Goal: Information Seeking & Learning: Check status

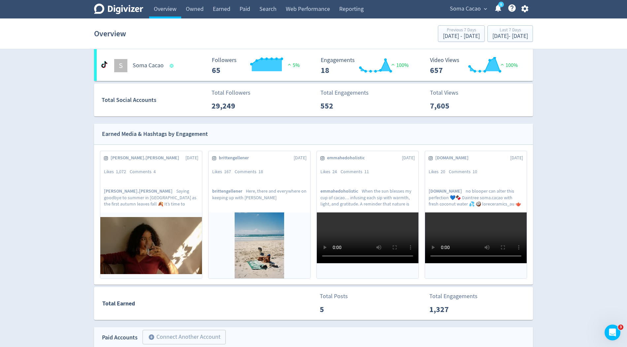
scroll to position [47, 0]
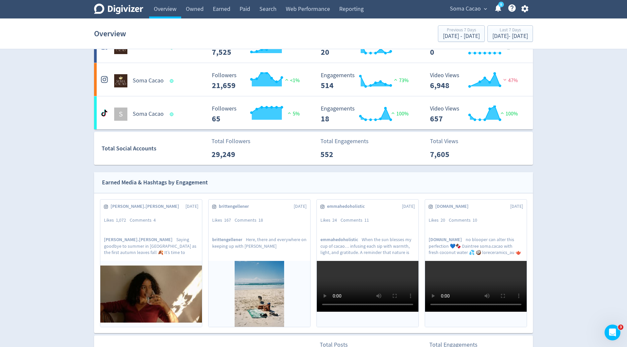
click at [471, 14] on div "Soma Cacao expand_more 5 Help Center - Searchable support on using Digivizer" at bounding box center [488, 9] width 90 height 18
click at [471, 11] on span "Soma Cacao" at bounding box center [465, 9] width 31 height 11
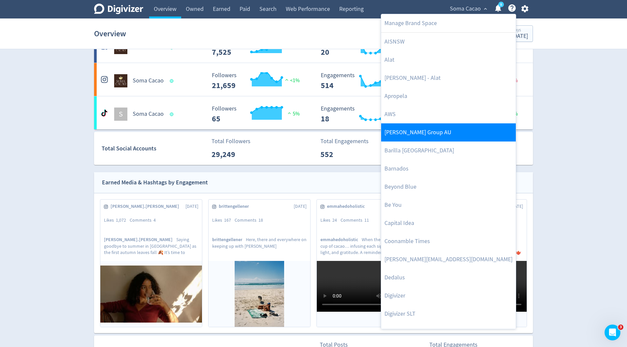
click at [416, 130] on link "[PERSON_NAME] Group AU" at bounding box center [448, 132] width 135 height 18
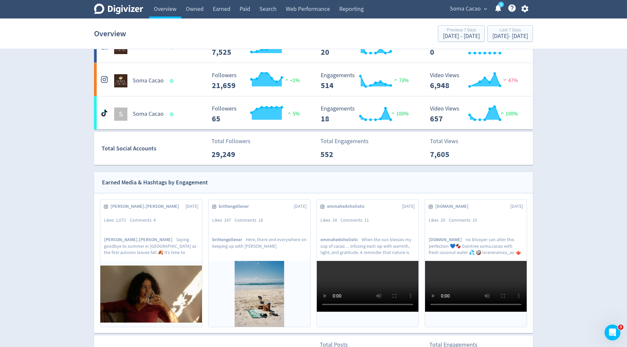
scroll to position [0, 0]
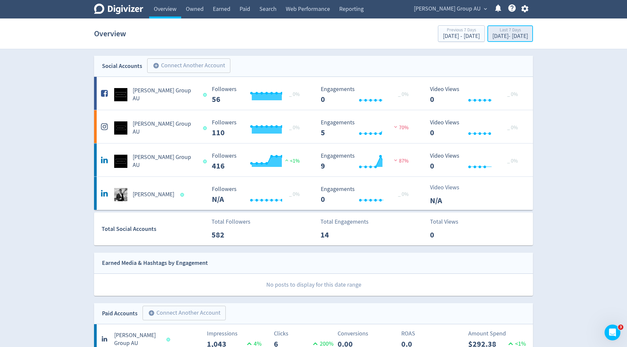
click at [493, 36] on div "[DATE] - [DATE]" at bounding box center [511, 36] width 36 height 6
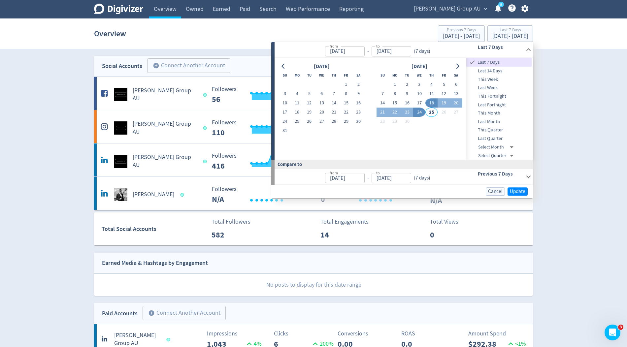
click at [490, 122] on span "Last Month" at bounding box center [498, 121] width 65 height 7
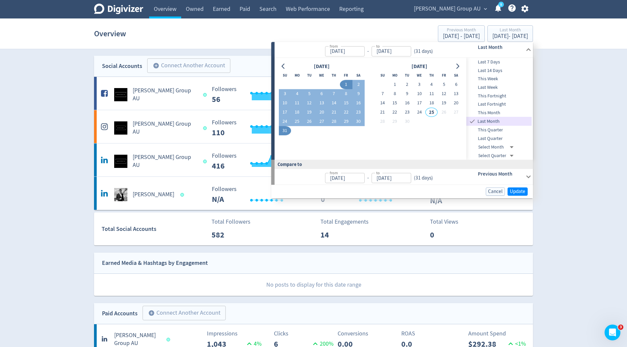
type input "[DATE]"
click at [520, 192] on span "Update" at bounding box center [518, 191] width 16 height 5
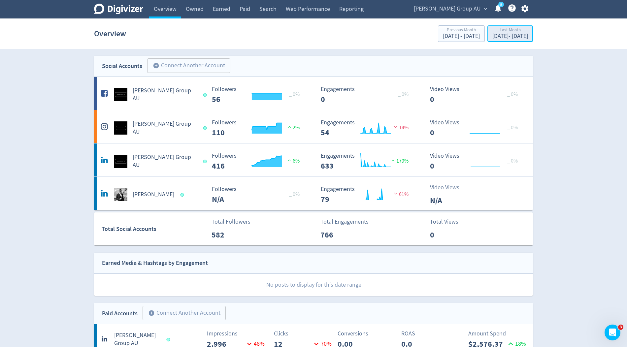
click at [493, 36] on div "[DATE] - [DATE]" at bounding box center [511, 36] width 36 height 6
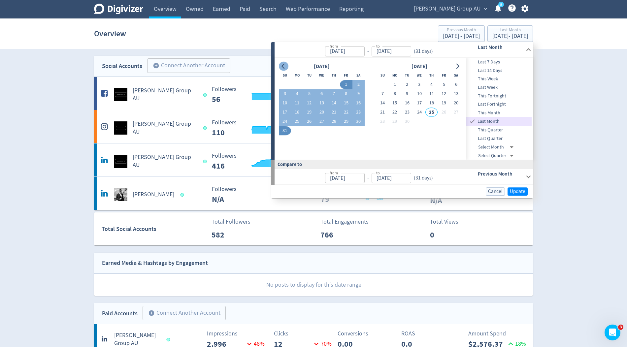
click at [286, 66] on icon "Go to previous month" at bounding box center [283, 66] width 5 height 5
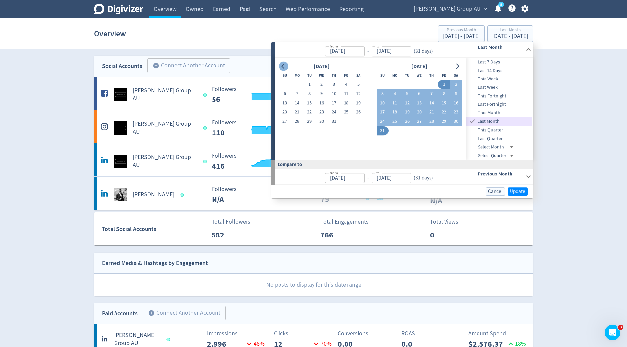
click at [285, 68] on icon "Go to previous month" at bounding box center [283, 66] width 5 height 5
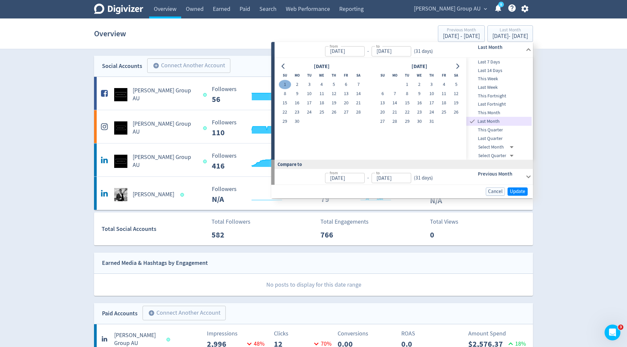
click at [285, 82] on button "1" at bounding box center [285, 84] width 12 height 9
type input "[DATE]"
click at [459, 66] on icon "Go to next month" at bounding box center [458, 66] width 3 height 5
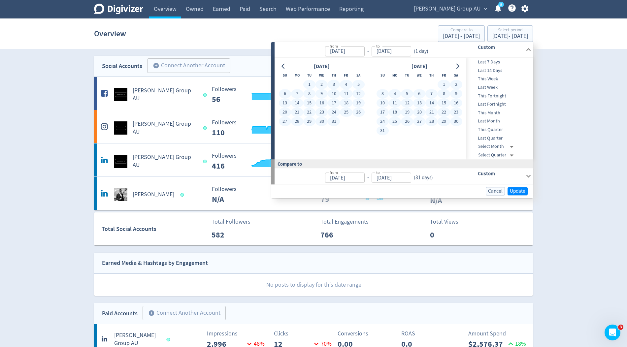
click at [381, 130] on button "31" at bounding box center [383, 130] width 12 height 9
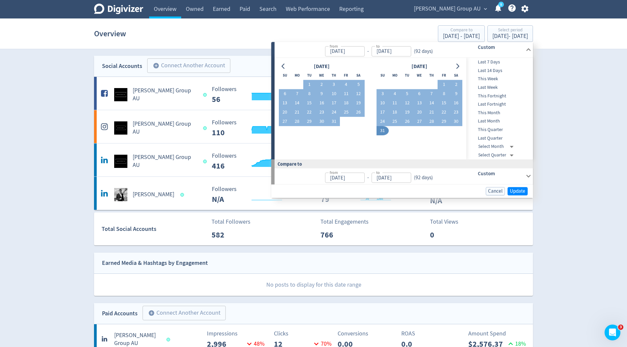
type input "[DATE]"
click at [517, 191] on span "Update" at bounding box center [518, 191] width 16 height 5
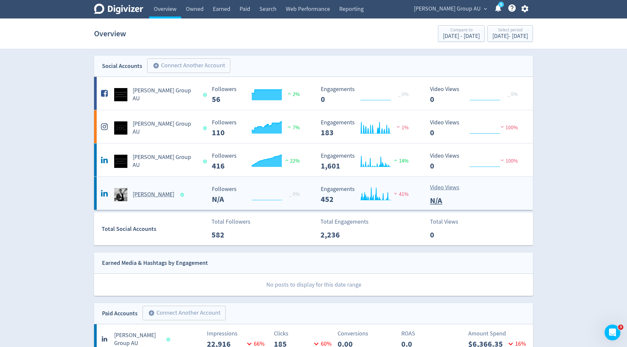
click at [314, 198] on div "Created with Highcharts 10.3.3 _ 0% Followers N/A" at bounding box center [262, 194] width 107 height 17
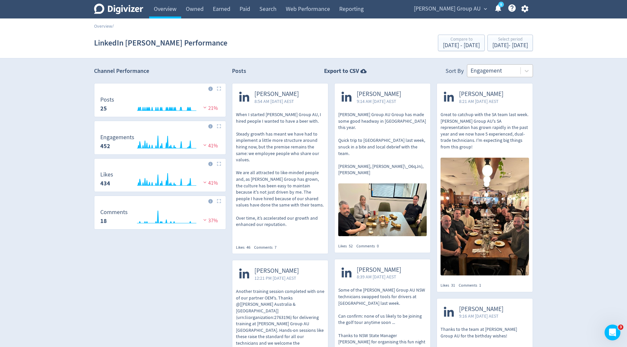
click at [516, 71] on div at bounding box center [494, 71] width 47 height 10
click at [168, 17] on link "Overview" at bounding box center [165, 9] width 32 height 18
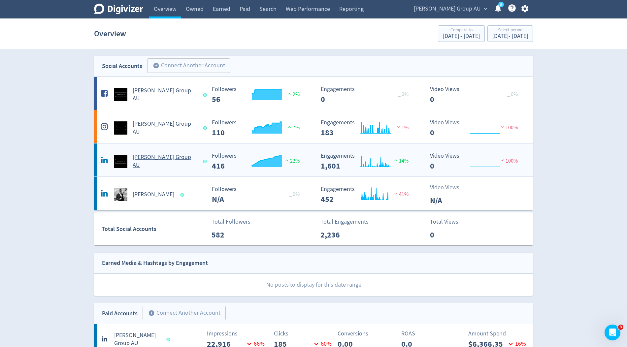
click at [158, 158] on h5 "[PERSON_NAME] Group AU" at bounding box center [165, 161] width 64 height 16
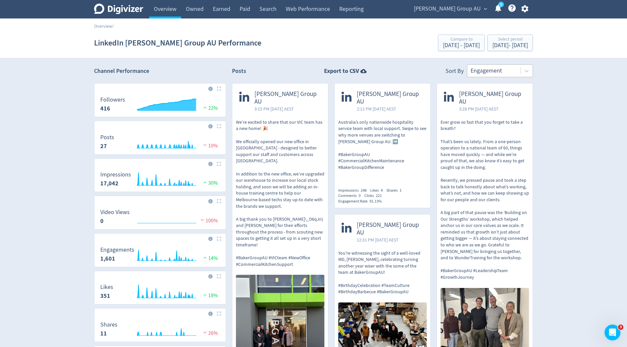
click at [491, 71] on div at bounding box center [494, 71] width 47 height 10
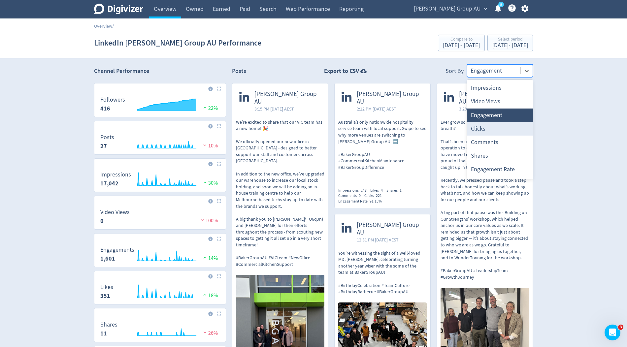
click at [493, 130] on div "Clicks" at bounding box center [500, 129] width 66 height 14
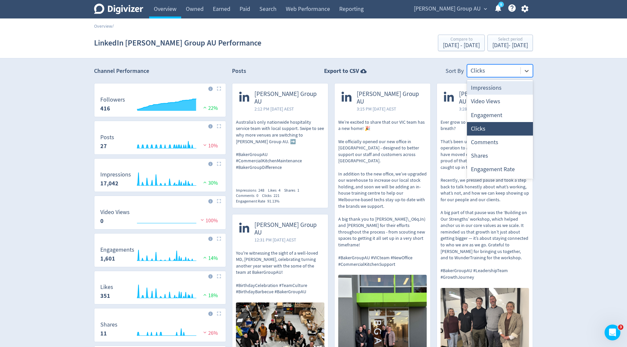
click at [494, 76] on div "Clicks" at bounding box center [493, 71] width 53 height 12
click at [475, 152] on div "Shares" at bounding box center [500, 156] width 66 height 14
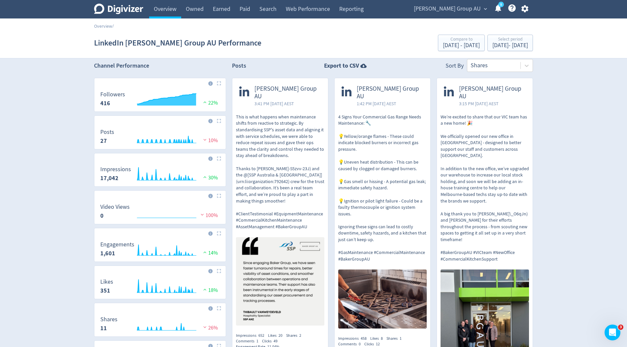
scroll to position [4, 0]
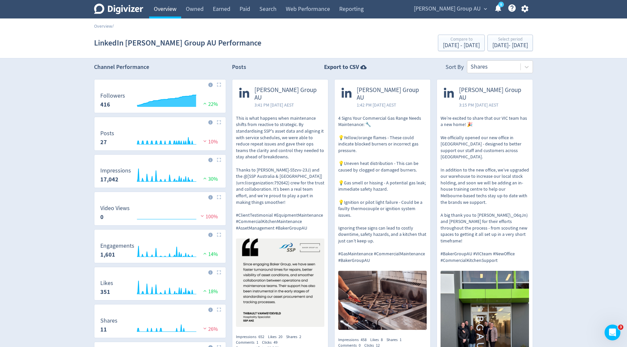
click at [168, 10] on link "Overview" at bounding box center [165, 9] width 32 height 18
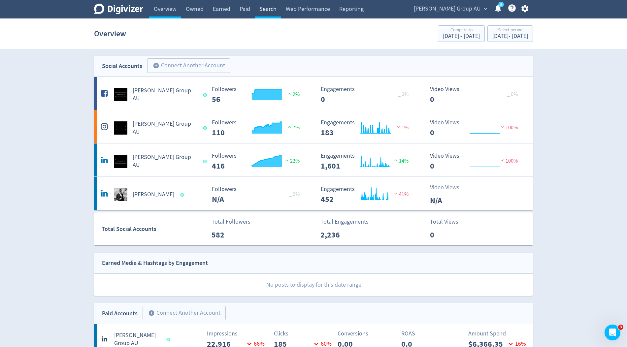
click at [270, 10] on link "Search" at bounding box center [268, 9] width 26 height 18
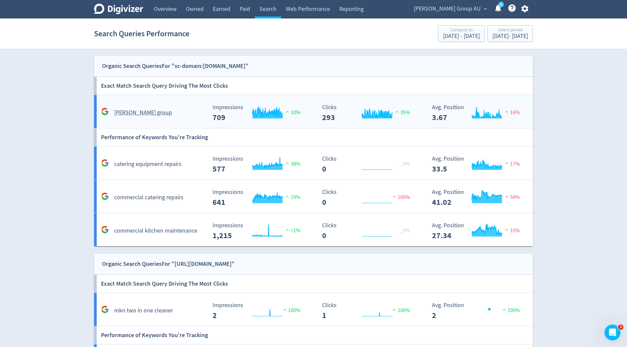
click at [186, 108] on div "[PERSON_NAME] group" at bounding box center [152, 113] width 107 height 10
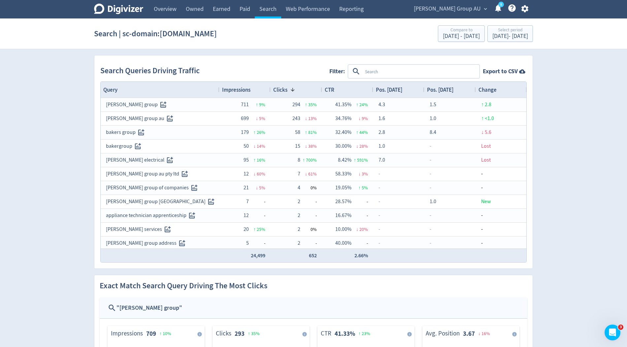
click at [248, 86] on span "Impressions" at bounding box center [236, 89] width 28 height 7
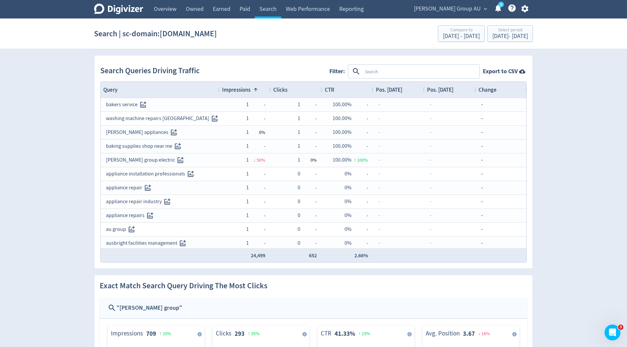
click at [248, 86] on span "Impressions" at bounding box center [236, 89] width 28 height 7
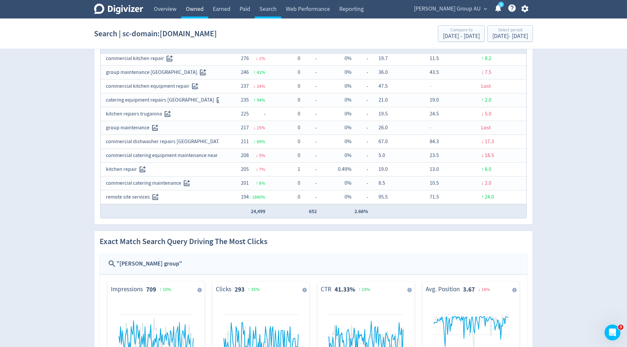
click at [197, 11] on link "Owned" at bounding box center [194, 9] width 27 height 18
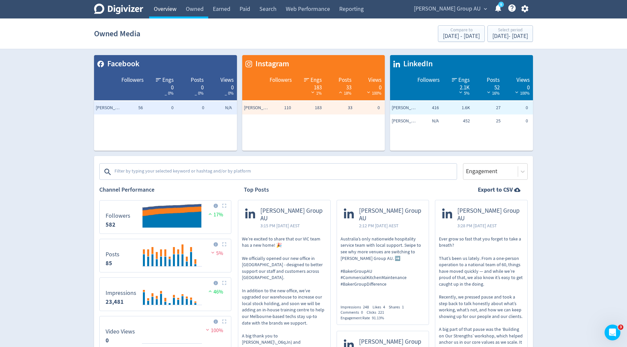
click at [170, 7] on link "Overview" at bounding box center [165, 9] width 32 height 18
